Goal: Information Seeking & Learning: Learn about a topic

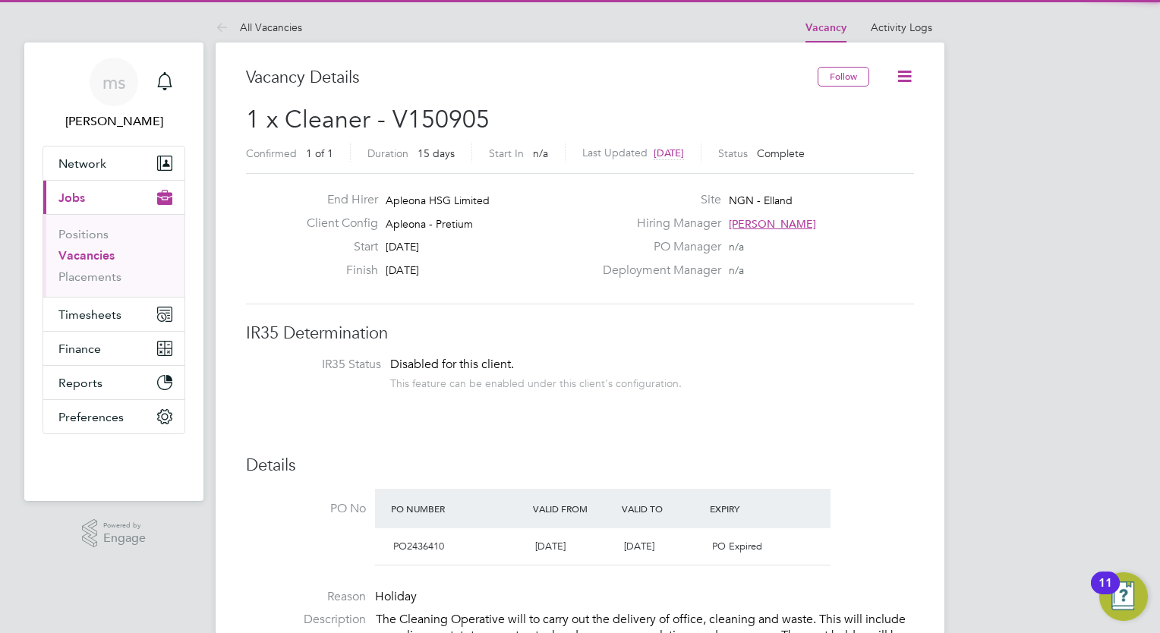
click at [94, 254] on link "Vacancies" at bounding box center [86, 255] width 56 height 14
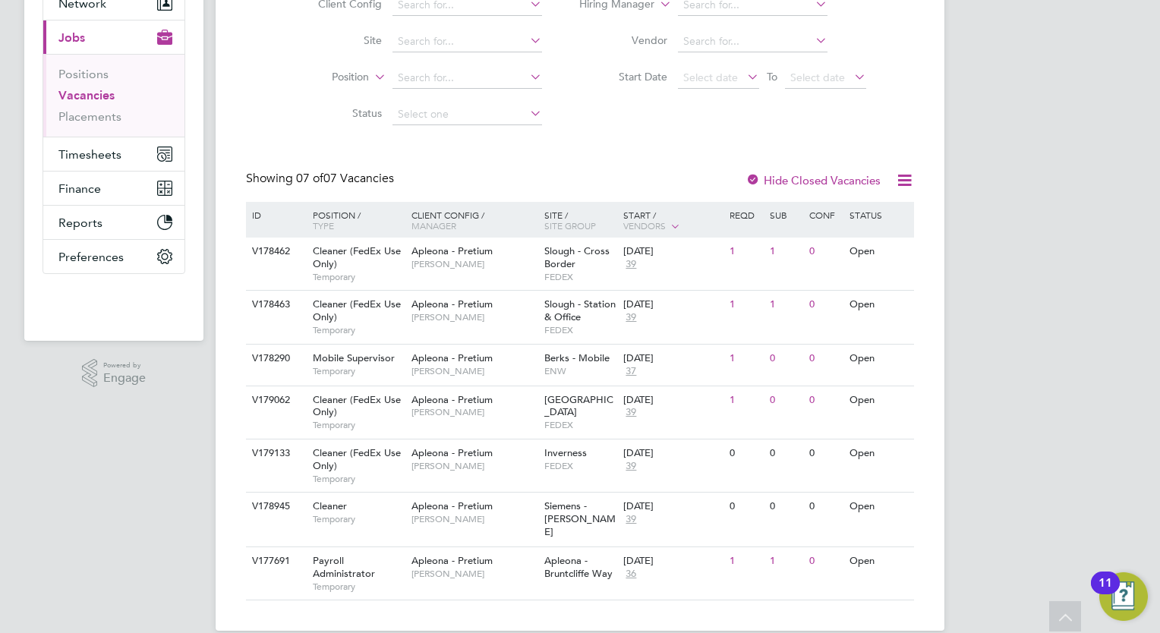
scroll to position [168, 0]
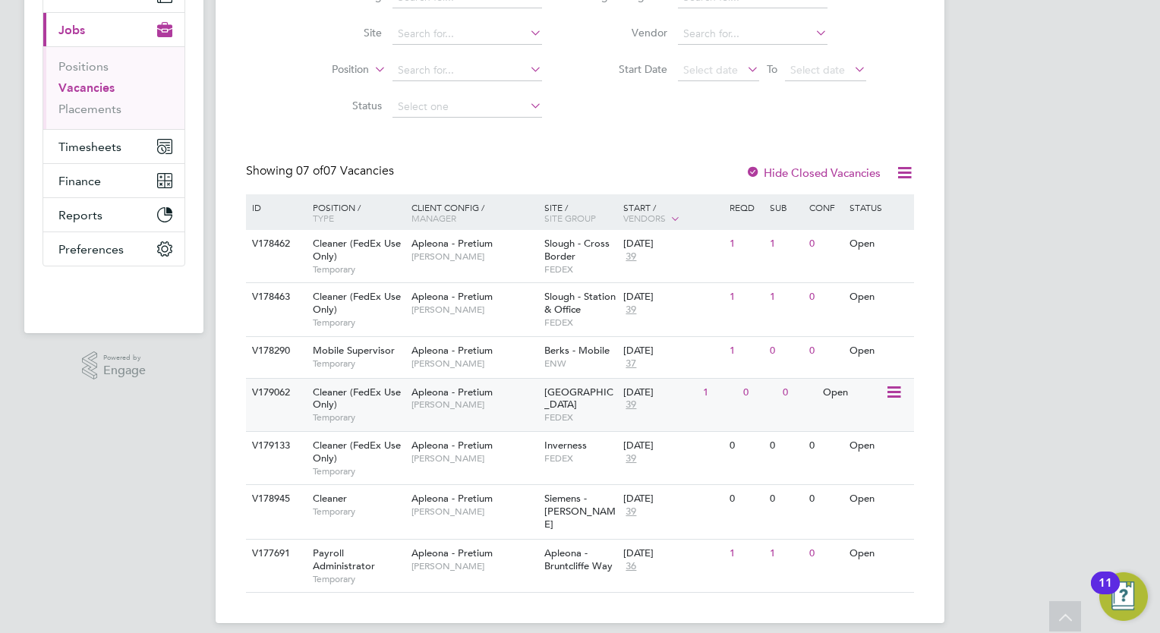
click at [899, 397] on icon at bounding box center [892, 392] width 15 height 18
click at [862, 427] on li "View Details" at bounding box center [858, 427] width 88 height 21
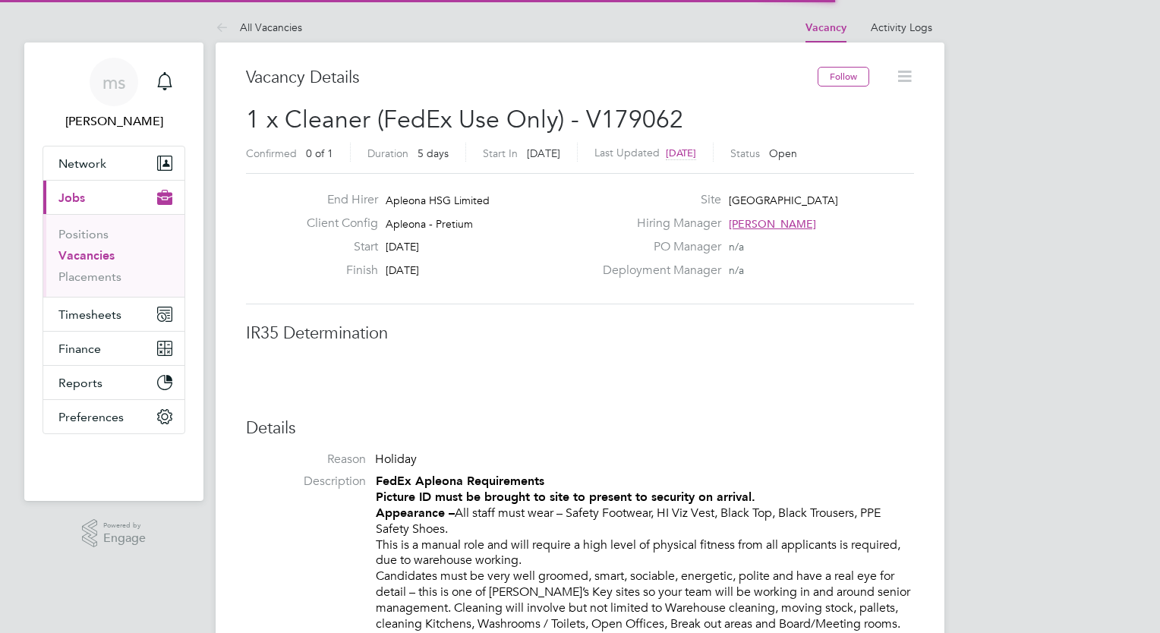
scroll to position [45, 106]
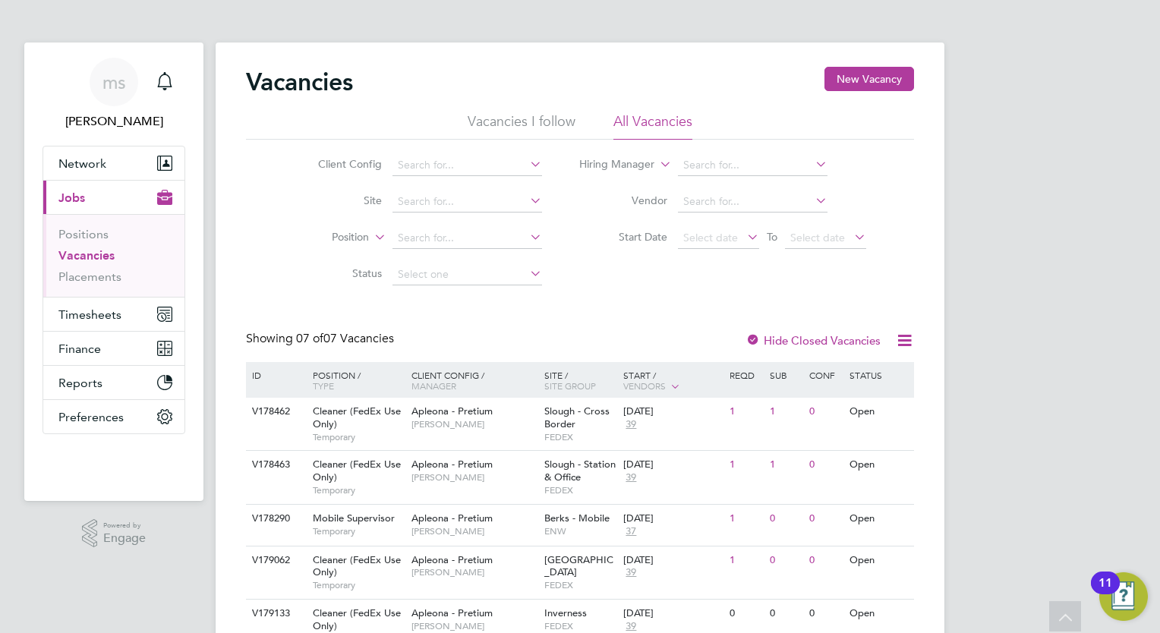
scroll to position [168, 0]
